Goal: Task Accomplishment & Management: Use online tool/utility

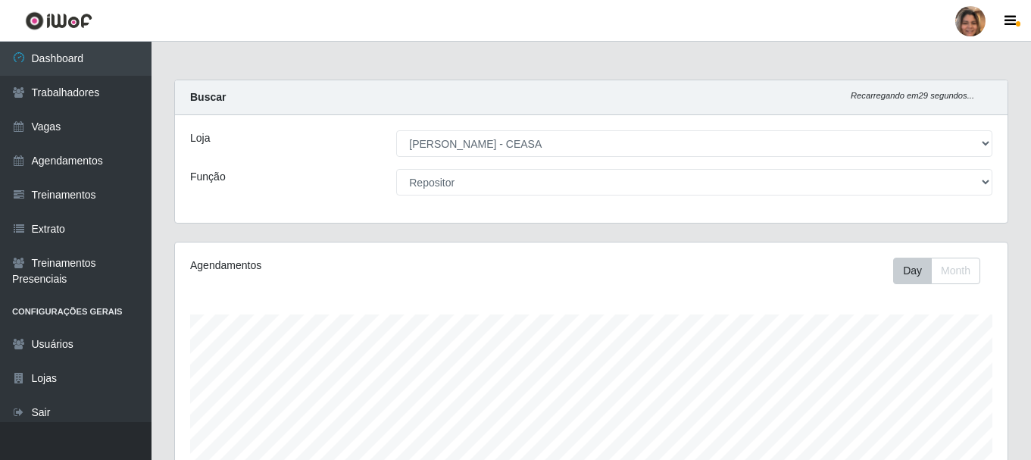
select select "474"
select select "24"
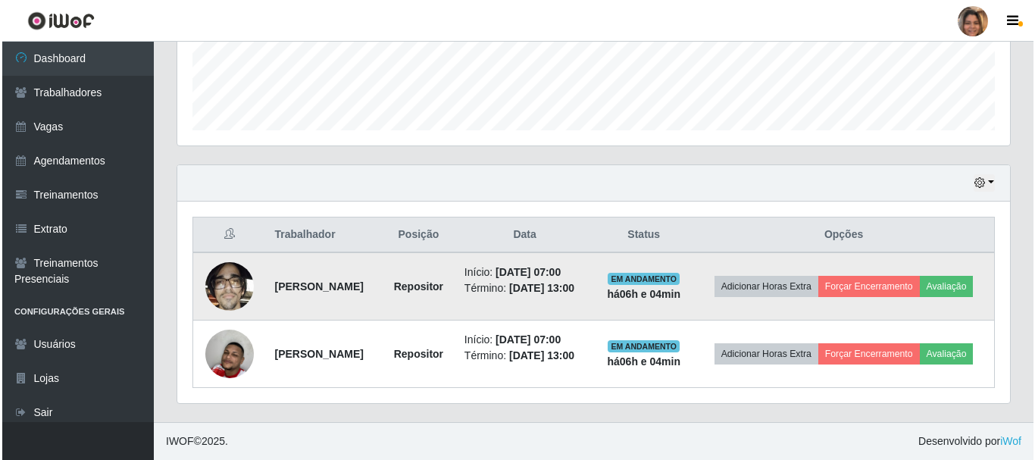
scroll to position [314, 833]
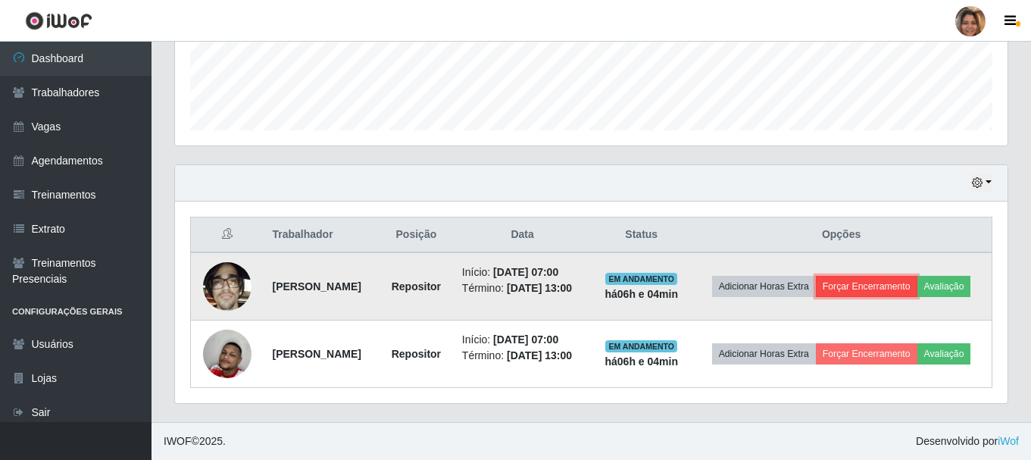
click at [913, 276] on button "Forçar Encerramento" at bounding box center [867, 286] width 102 height 21
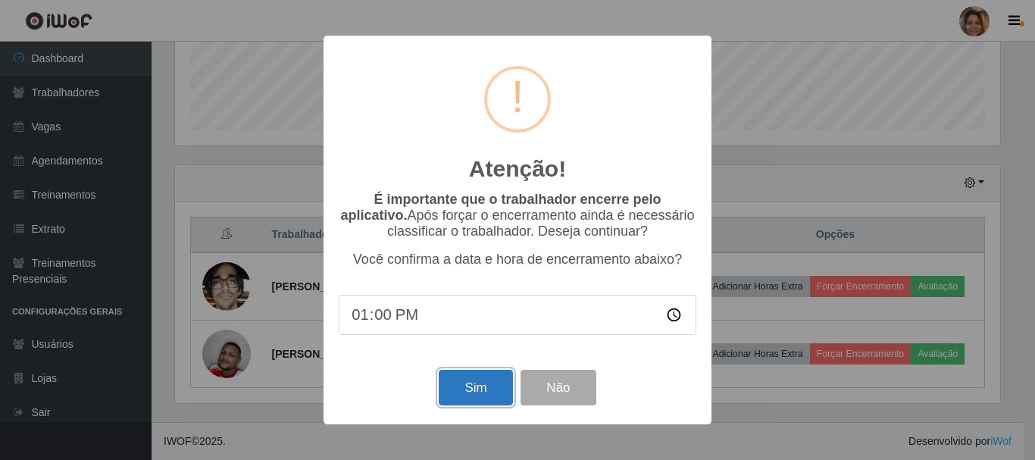
click at [486, 397] on button "Sim" at bounding box center [476, 388] width 74 height 36
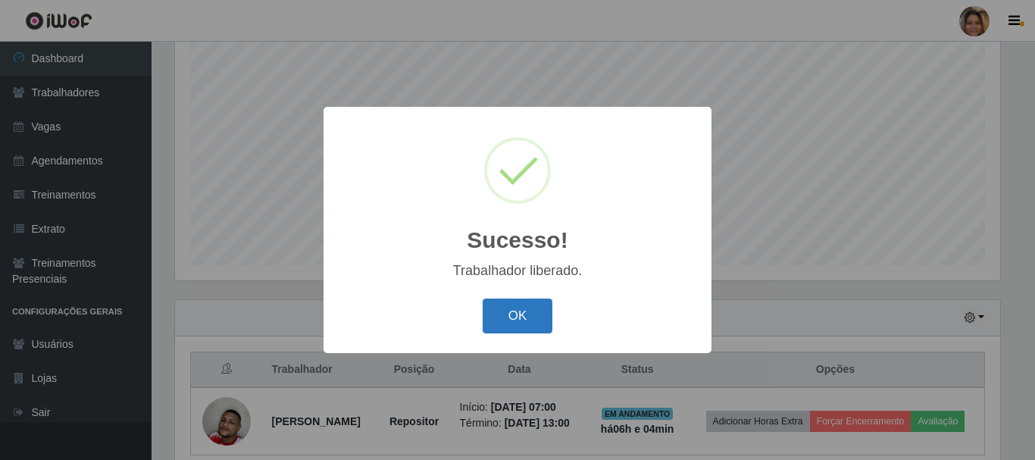
click at [519, 318] on button "OK" at bounding box center [518, 317] width 70 height 36
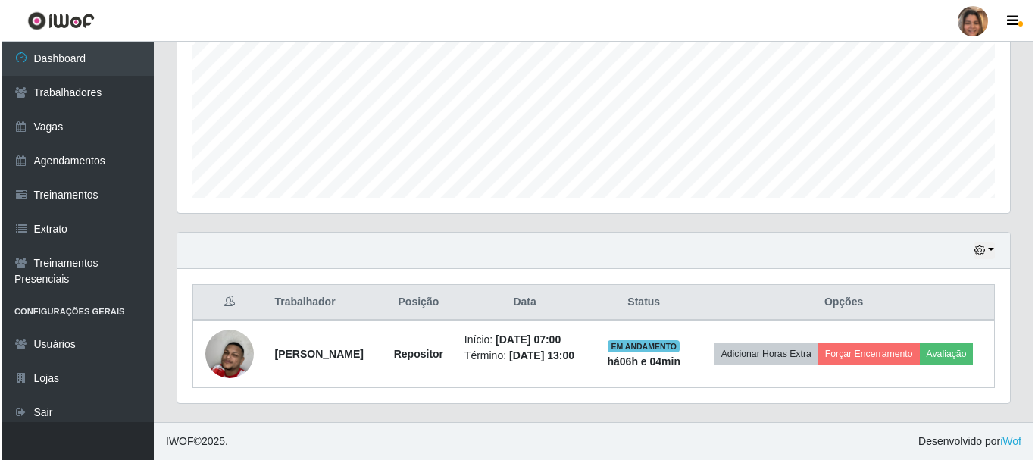
scroll to position [355, 0]
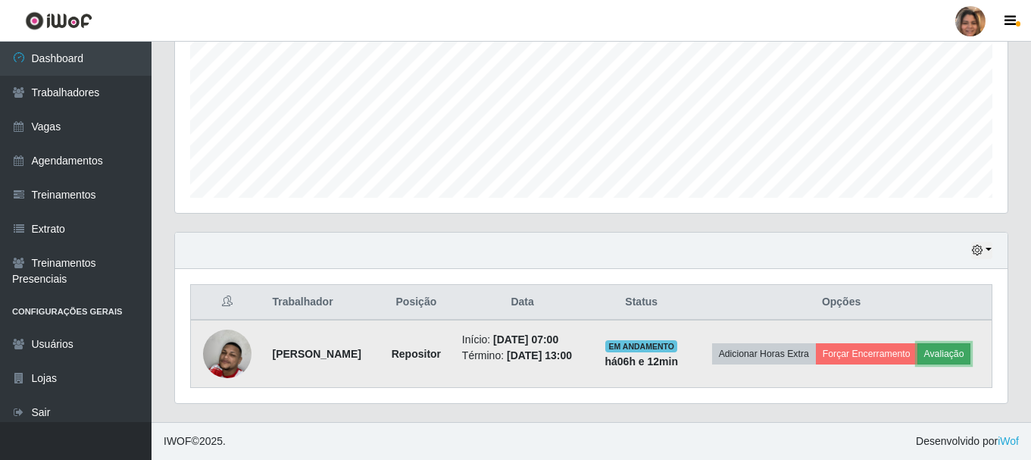
click at [918, 360] on button "Avaliação" at bounding box center [945, 353] width 54 height 21
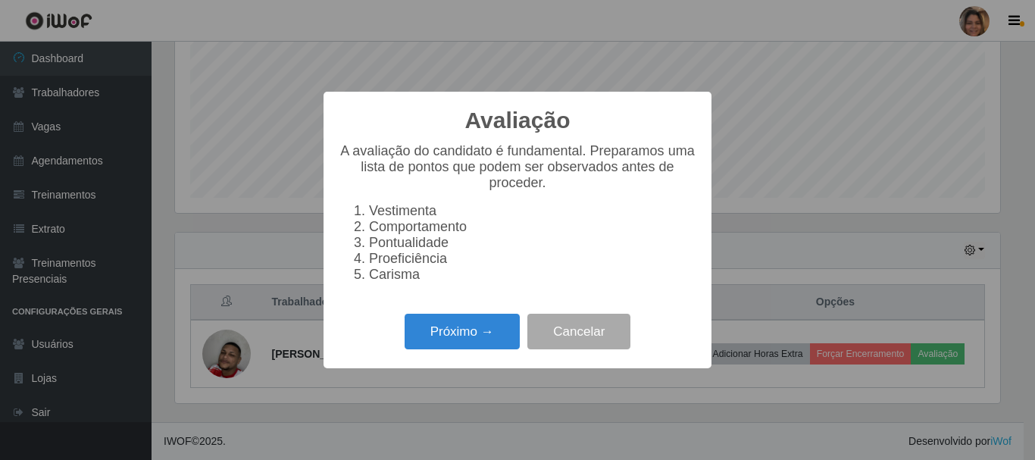
click at [382, 283] on li "Carisma" at bounding box center [532, 275] width 327 height 16
click at [466, 335] on button "Próximo →" at bounding box center [462, 332] width 115 height 36
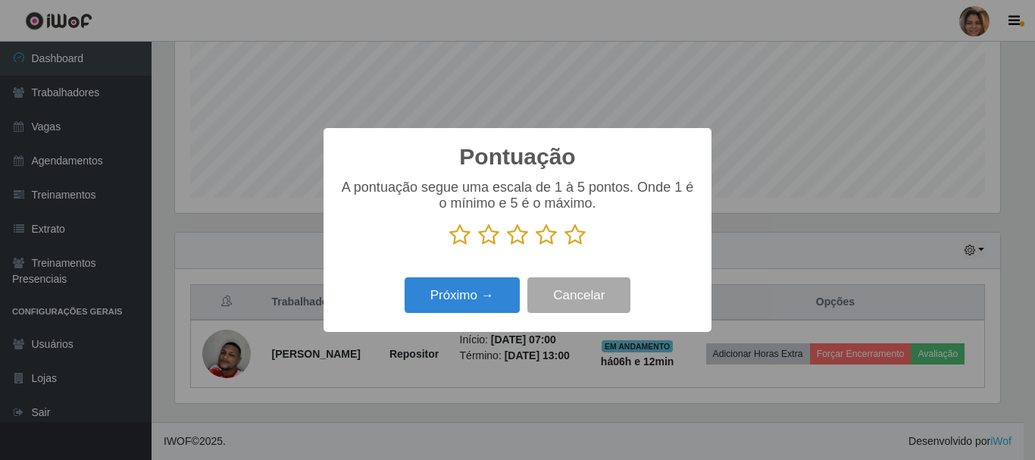
click at [571, 242] on icon at bounding box center [575, 235] width 21 height 23
click at [565, 246] on input "radio" at bounding box center [565, 246] width 0 height 0
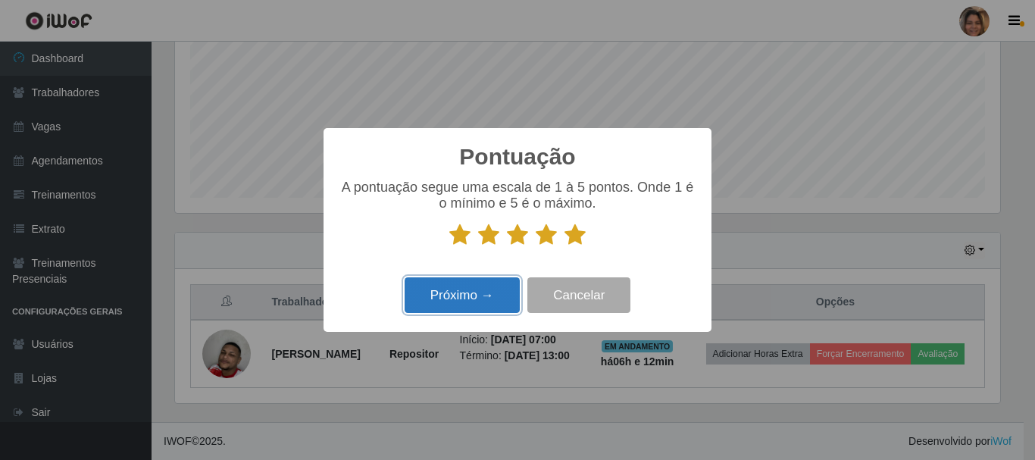
click at [480, 296] on button "Próximo →" at bounding box center [462, 295] width 115 height 36
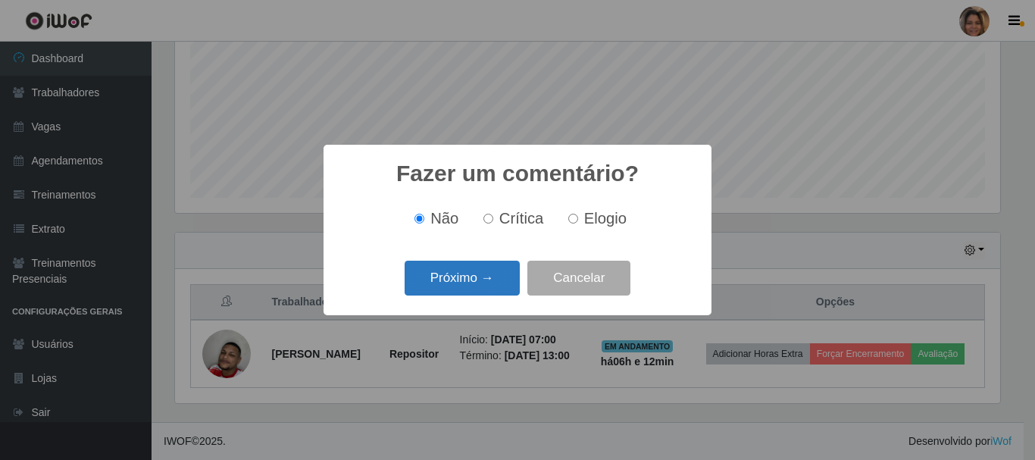
click at [470, 283] on button "Próximo →" at bounding box center [462, 279] width 115 height 36
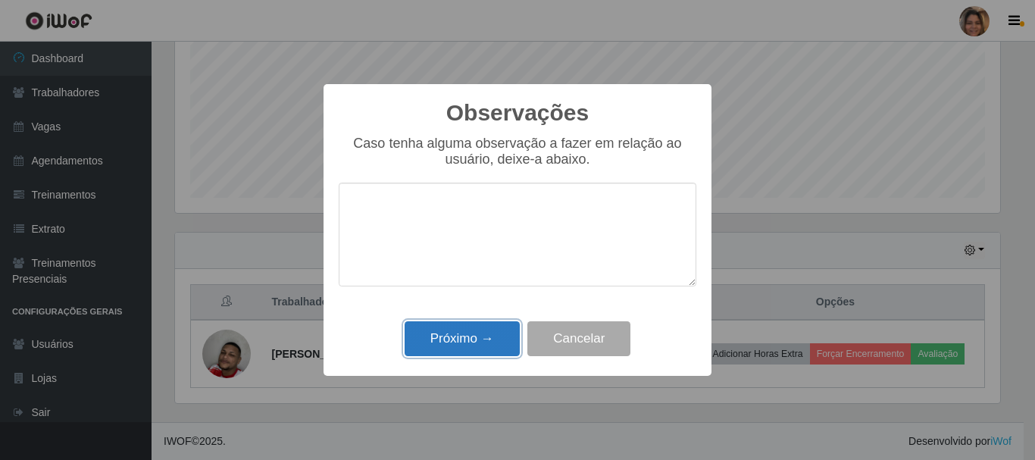
click at [460, 352] on button "Próximo →" at bounding box center [462, 339] width 115 height 36
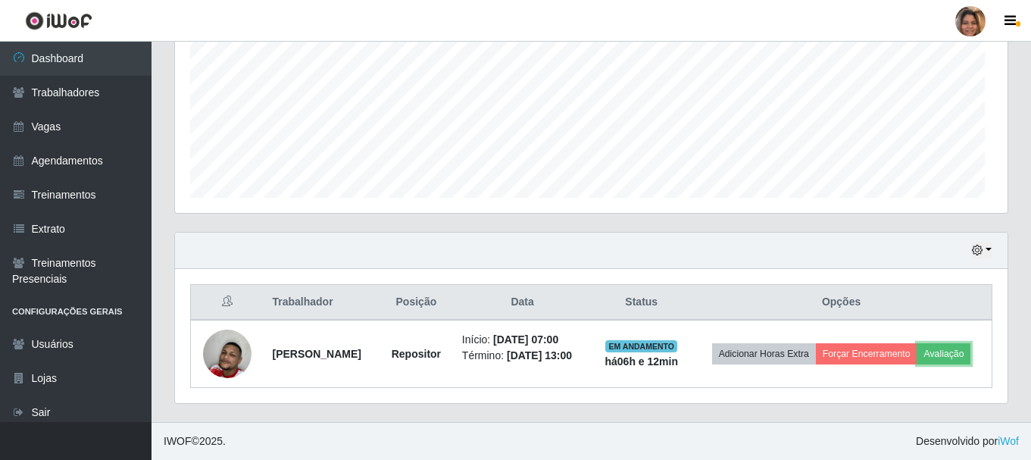
scroll to position [314, 833]
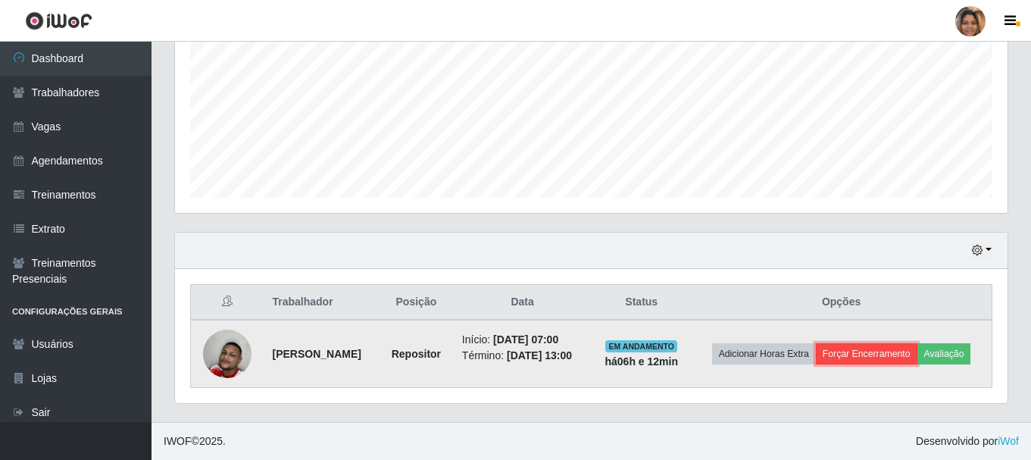
click at [918, 343] on button "Forçar Encerramento" at bounding box center [867, 353] width 102 height 21
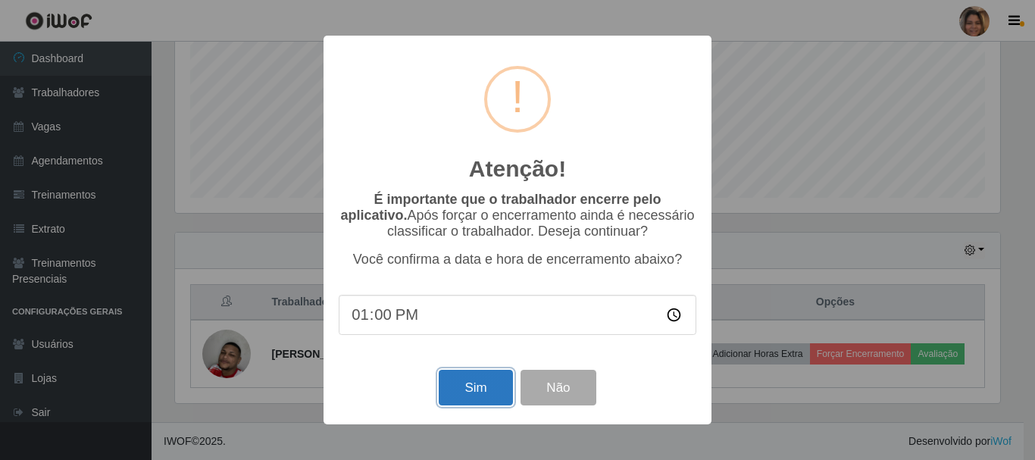
click at [494, 395] on button "Sim" at bounding box center [476, 388] width 74 height 36
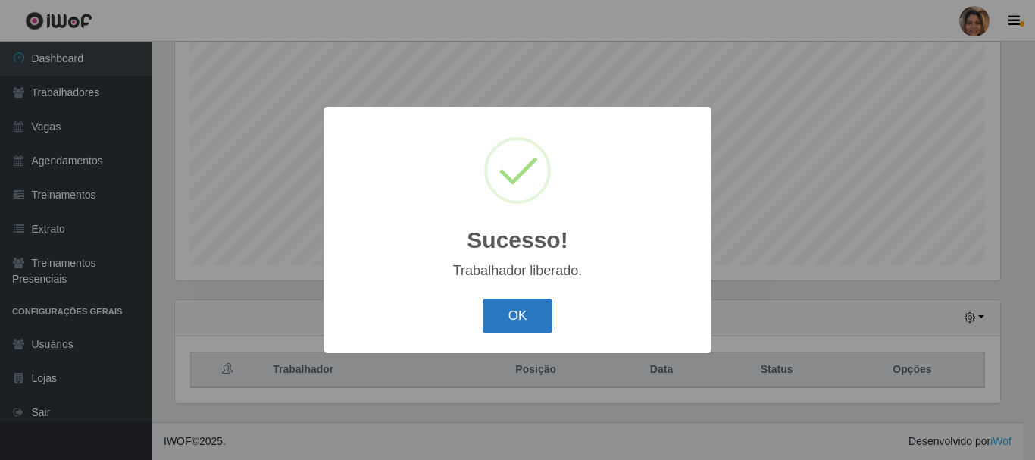
click at [543, 318] on button "OK" at bounding box center [518, 317] width 70 height 36
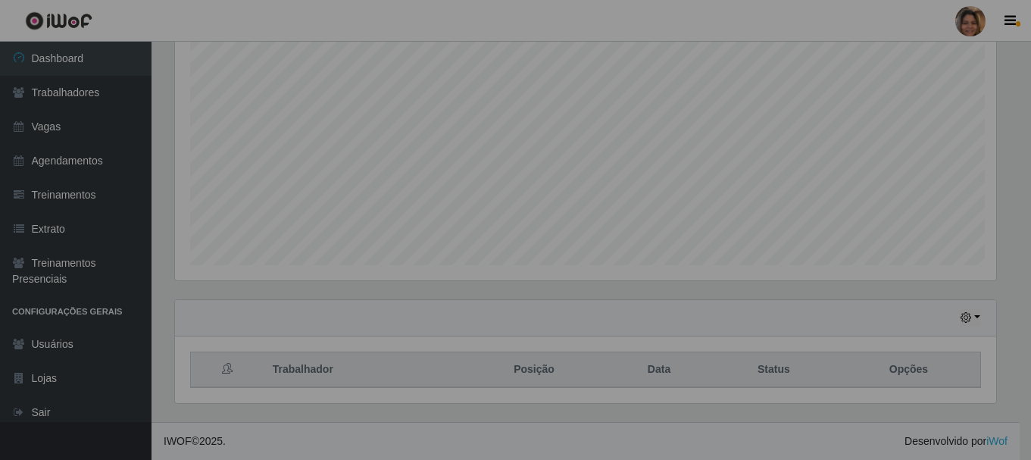
scroll to position [314, 833]
